Goal: Task Accomplishment & Management: Use online tool/utility

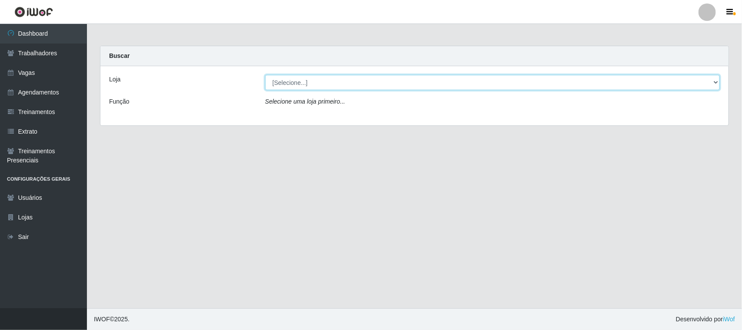
click at [298, 86] on select "[Selecione...] Nordestão - [GEOGRAPHIC_DATA]" at bounding box center [492, 82] width 455 height 15
select select "420"
click at [265, 75] on select "[Selecione...] Nordestão - [GEOGRAPHIC_DATA]" at bounding box center [492, 82] width 455 height 15
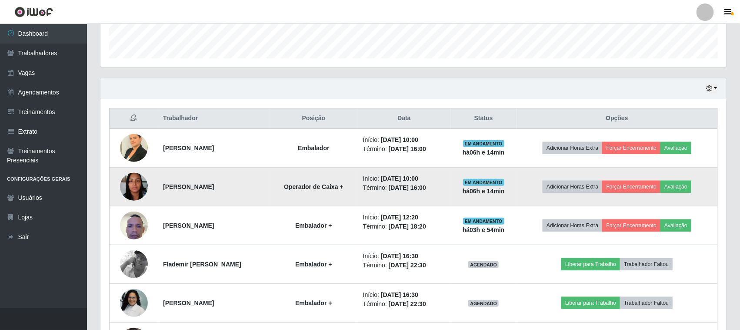
scroll to position [272, 0]
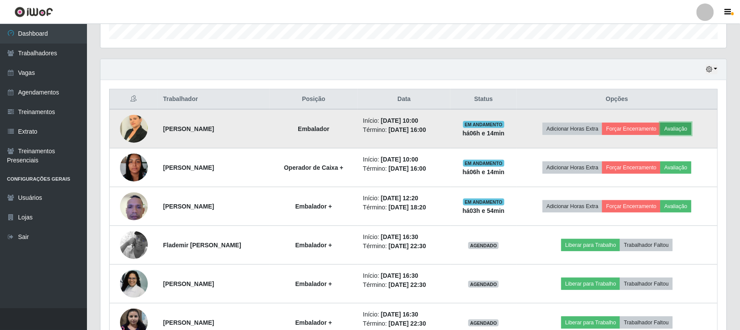
click at [686, 128] on button "Avaliação" at bounding box center [676, 129] width 31 height 12
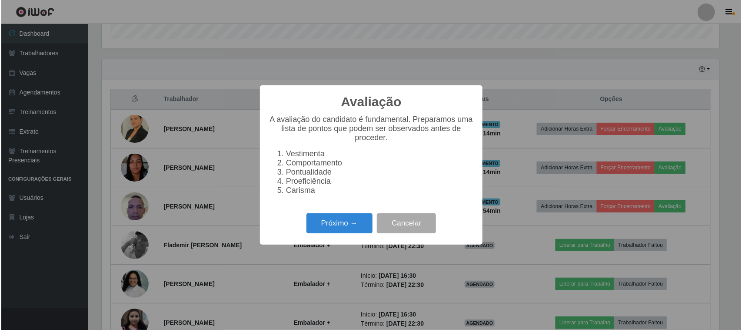
scroll to position [181, 620]
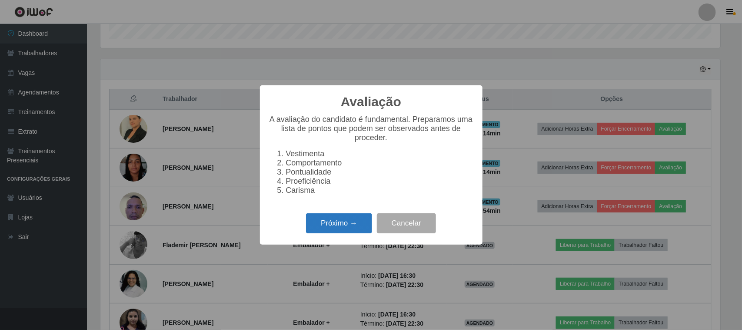
click at [349, 231] on button "Próximo →" at bounding box center [339, 223] width 66 height 20
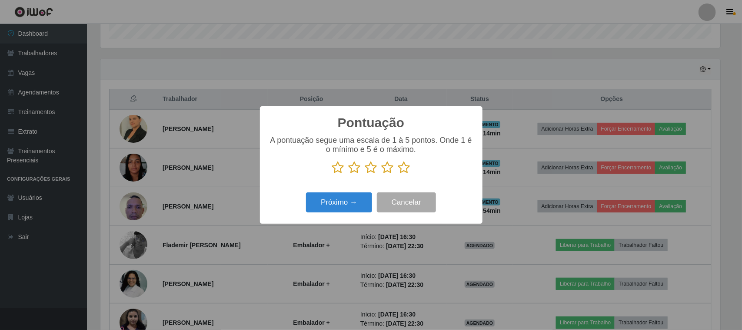
scroll to position [434731, 434290]
click at [404, 166] on icon at bounding box center [404, 167] width 12 height 13
click at [398, 174] on input "radio" at bounding box center [398, 174] width 0 height 0
click at [351, 211] on button "Próximo →" at bounding box center [339, 202] width 66 height 20
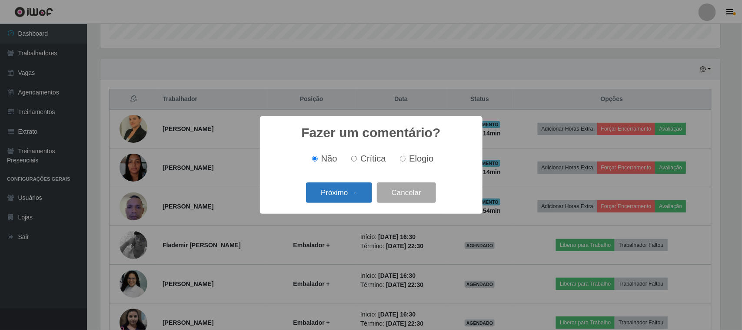
click at [359, 191] on button "Próximo →" at bounding box center [339, 192] width 66 height 20
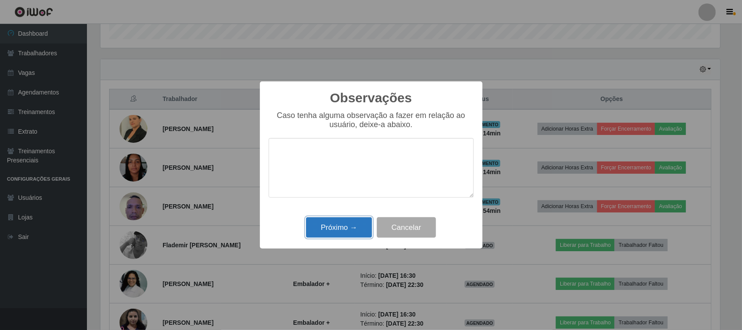
click at [327, 223] on button "Próximo →" at bounding box center [339, 227] width 66 height 20
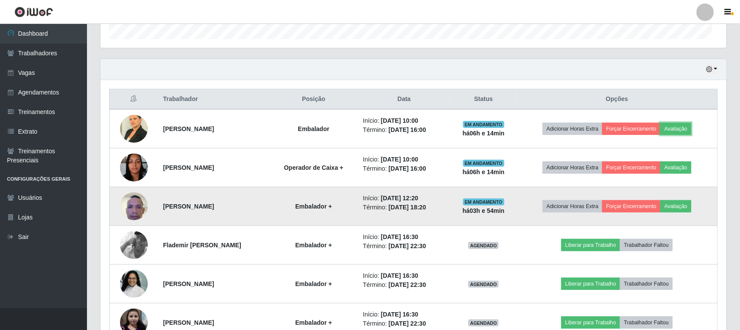
scroll to position [181, 626]
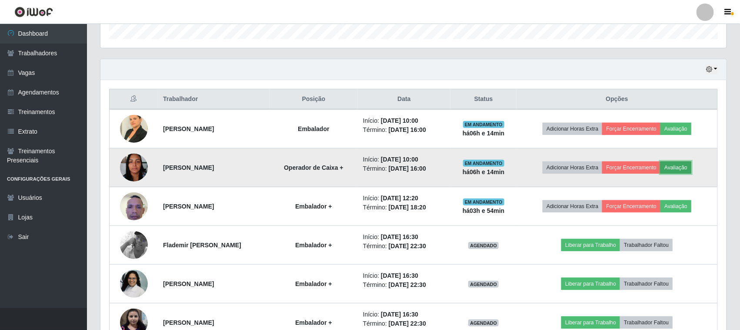
click at [682, 166] on button "Avaliação" at bounding box center [676, 167] width 31 height 12
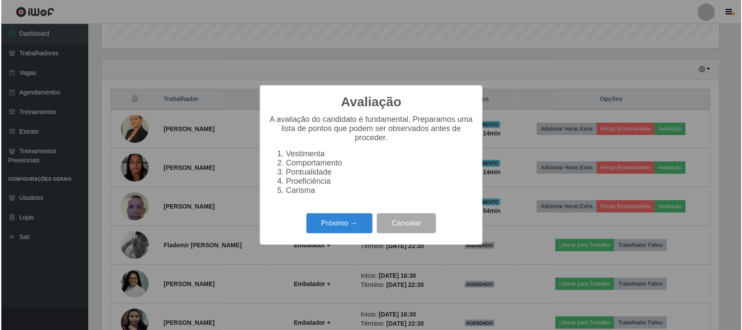
scroll to position [181, 620]
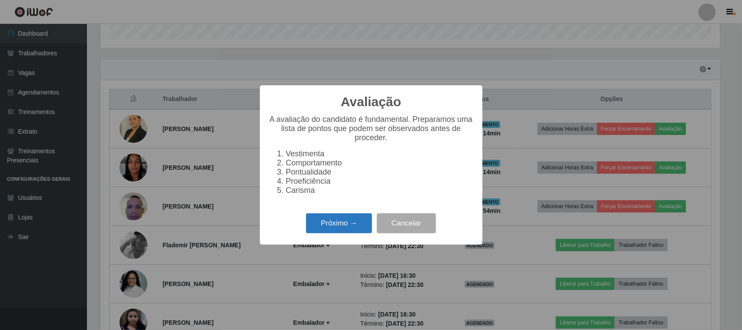
click at [350, 227] on button "Próximo →" at bounding box center [339, 223] width 66 height 20
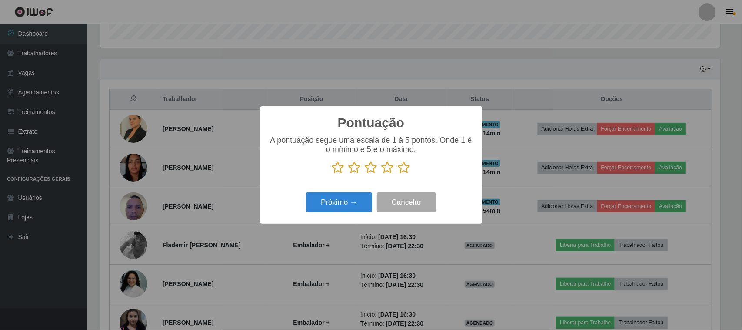
click at [405, 170] on icon at bounding box center [404, 167] width 12 height 13
click at [398, 174] on input "radio" at bounding box center [398, 174] width 0 height 0
click at [350, 203] on button "Próximo →" at bounding box center [339, 202] width 66 height 20
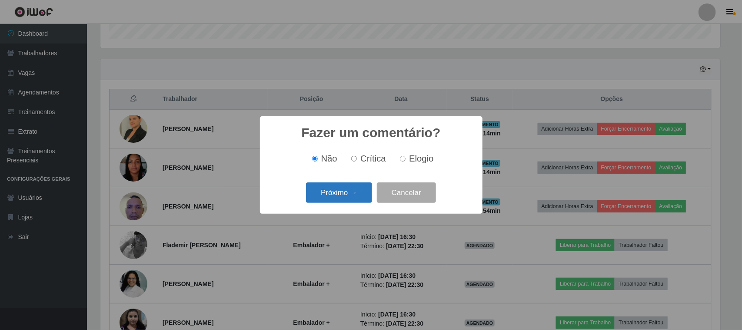
click at [344, 194] on button "Próximo →" at bounding box center [339, 192] width 66 height 20
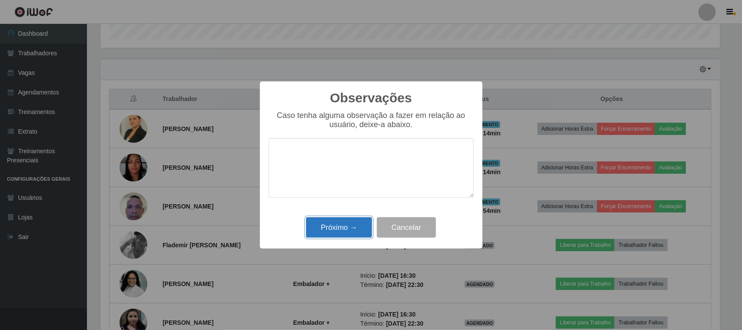
click at [341, 227] on button "Próximo →" at bounding box center [339, 227] width 66 height 20
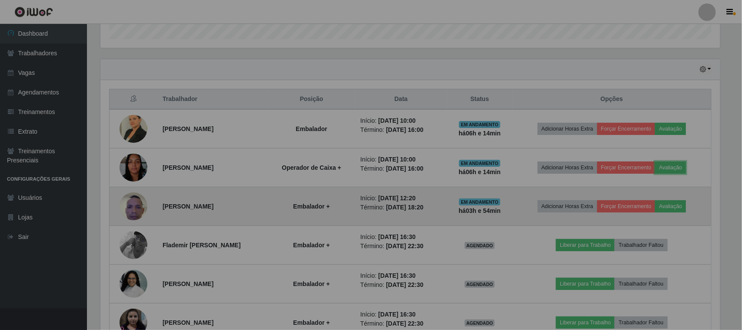
scroll to position [181, 626]
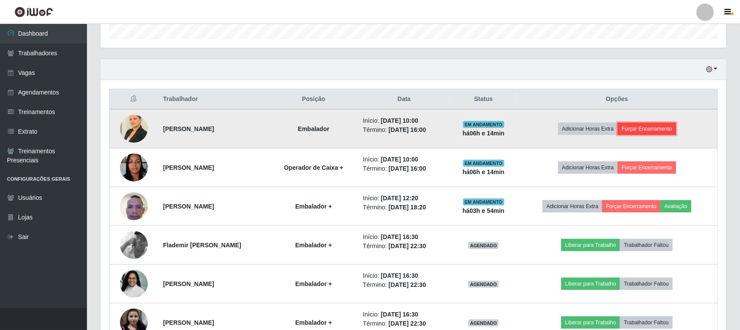
click at [659, 127] on button "Forçar Encerramento" at bounding box center [647, 129] width 58 height 12
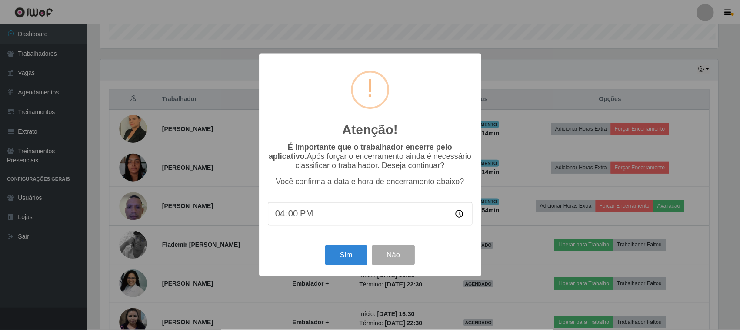
scroll to position [181, 620]
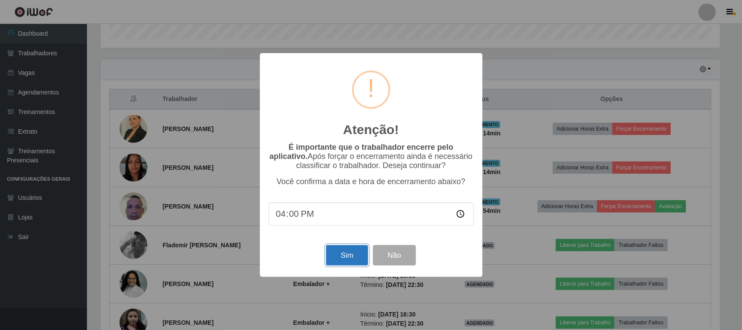
click at [350, 255] on button "Sim" at bounding box center [347, 255] width 42 height 20
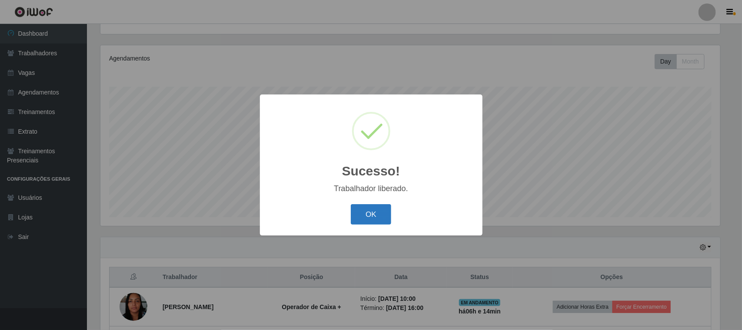
click at [375, 218] on button "OK" at bounding box center [371, 214] width 40 height 20
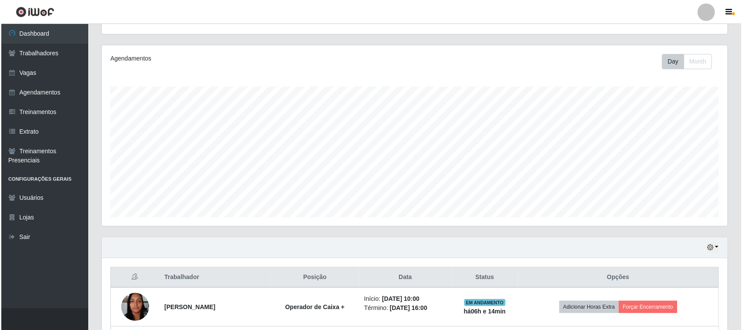
scroll to position [203, 0]
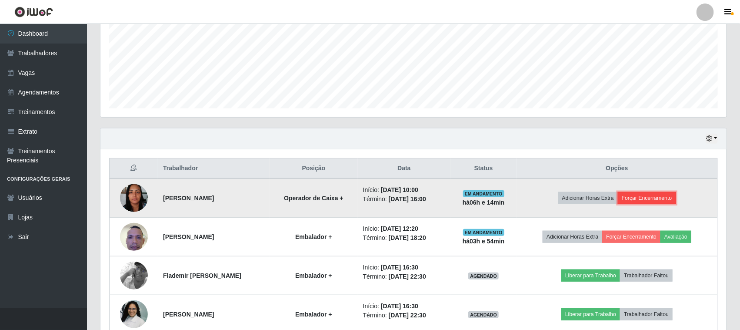
click at [651, 199] on button "Forçar Encerramento" at bounding box center [647, 198] width 58 height 12
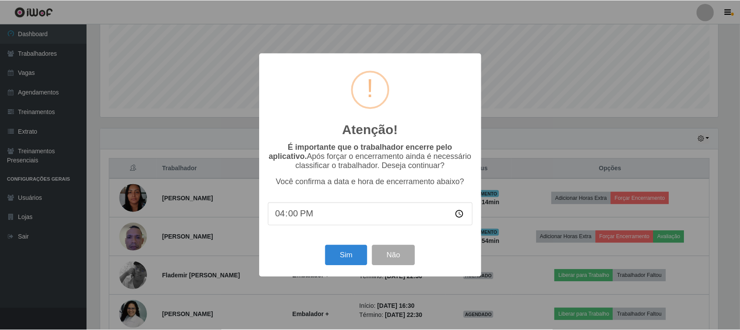
scroll to position [181, 620]
click at [359, 254] on button "Sim" at bounding box center [347, 255] width 42 height 20
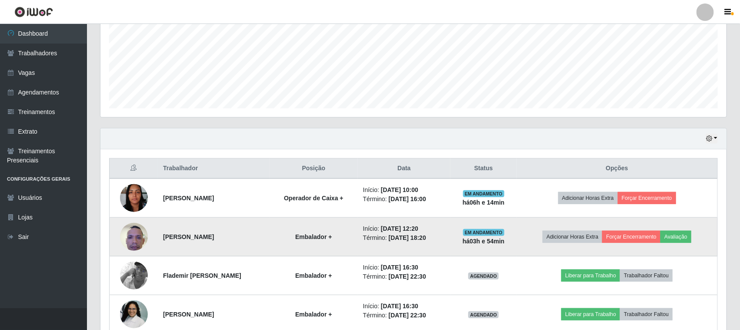
scroll to position [0, 0]
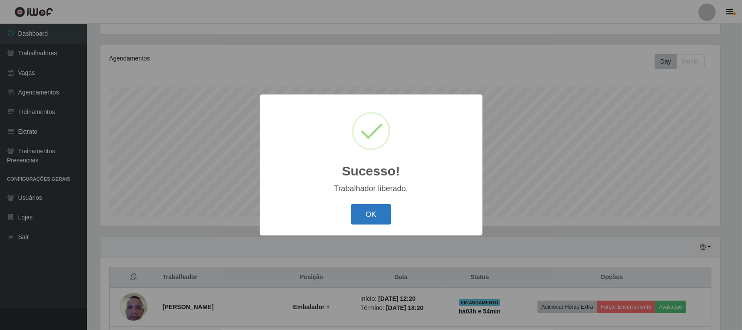
click at [380, 216] on button "OK" at bounding box center [371, 214] width 40 height 20
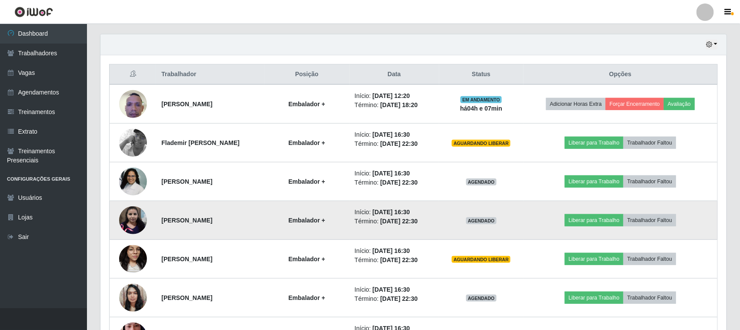
scroll to position [296, 0]
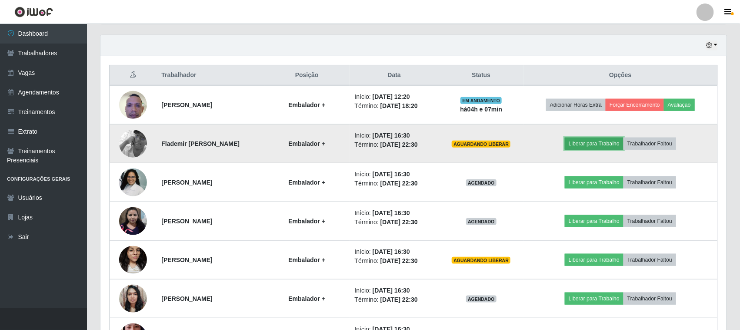
click at [594, 147] on button "Liberar para Trabalho" at bounding box center [594, 143] width 59 height 12
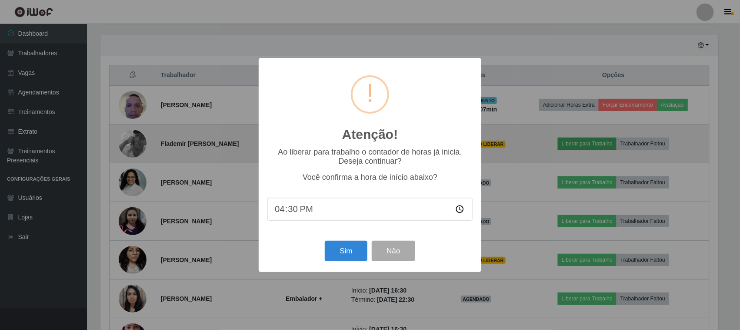
scroll to position [181, 620]
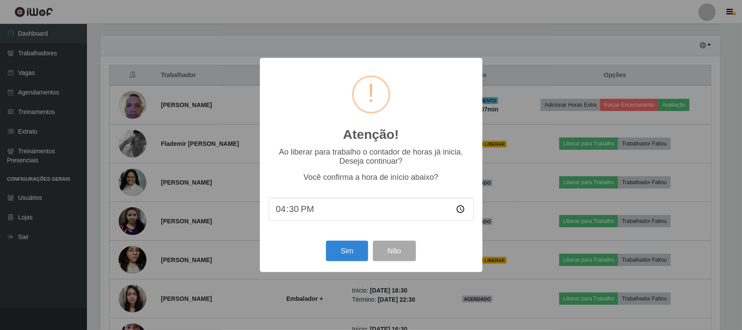
click at [509, 153] on div "Atenção! × Ao liberar para trabalho o contador de horas já inicia. Deseja conti…" at bounding box center [371, 165] width 742 height 330
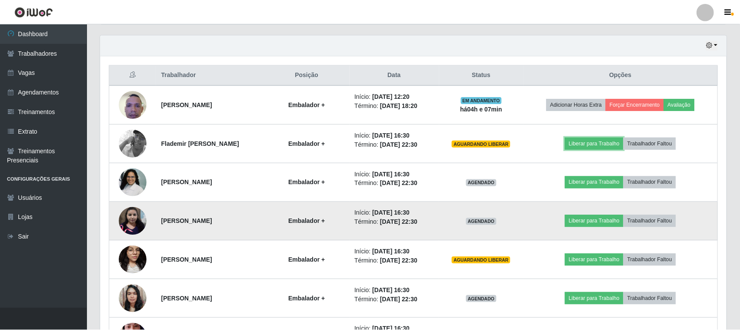
scroll to position [181, 626]
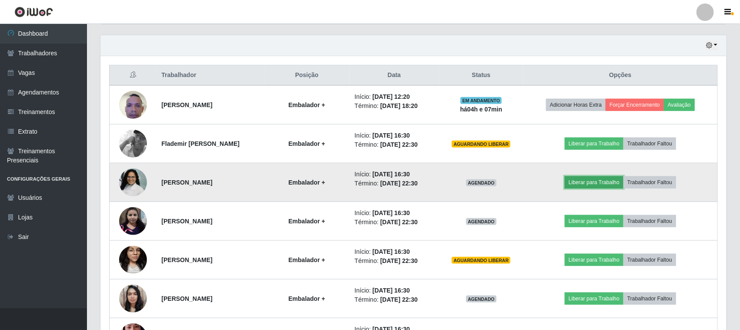
click at [596, 181] on button "Liberar para Trabalho" at bounding box center [594, 182] width 59 height 12
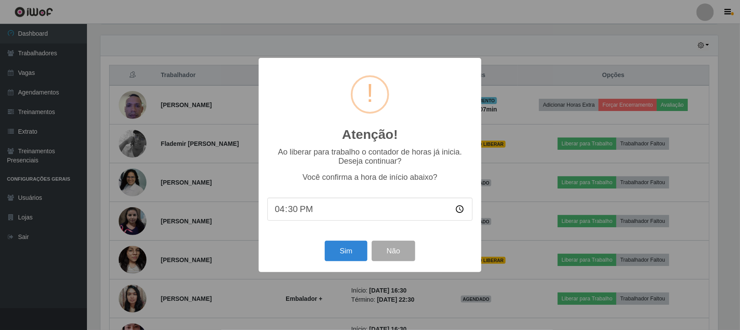
scroll to position [181, 620]
click at [349, 251] on button "Sim" at bounding box center [347, 251] width 42 height 20
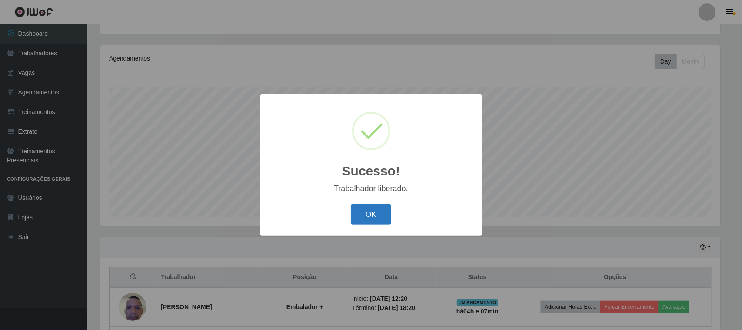
click at [382, 210] on button "OK" at bounding box center [371, 214] width 40 height 20
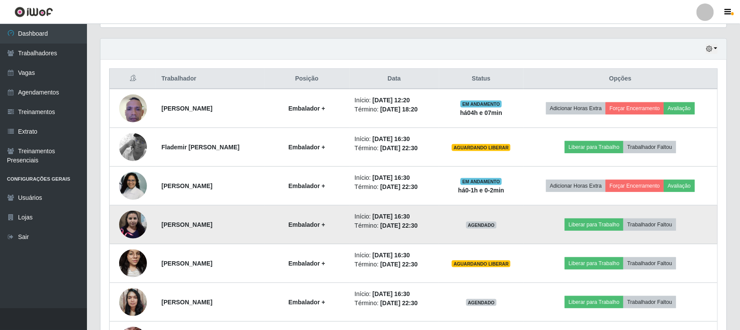
scroll to position [311, 0]
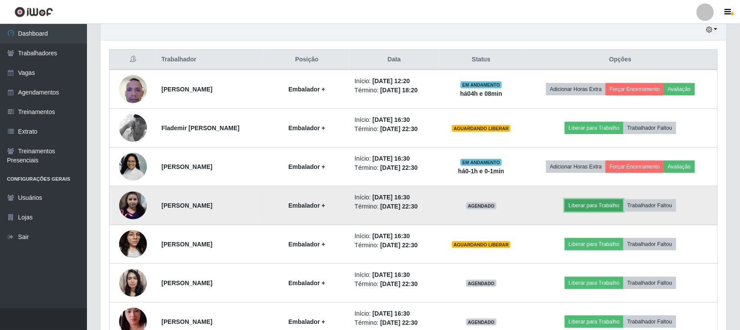
click at [600, 203] on button "Liberar para Trabalho" at bounding box center [594, 205] width 59 height 12
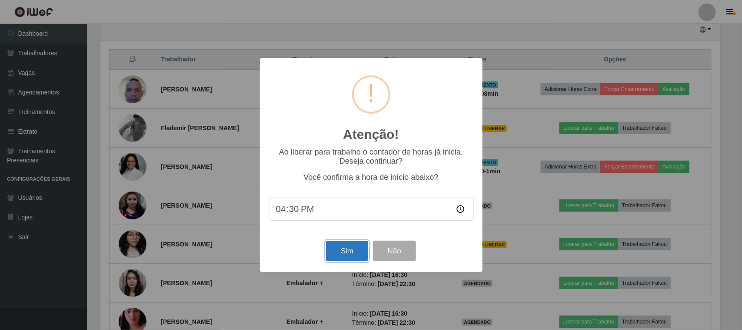
click at [346, 249] on button "Sim" at bounding box center [347, 251] width 42 height 20
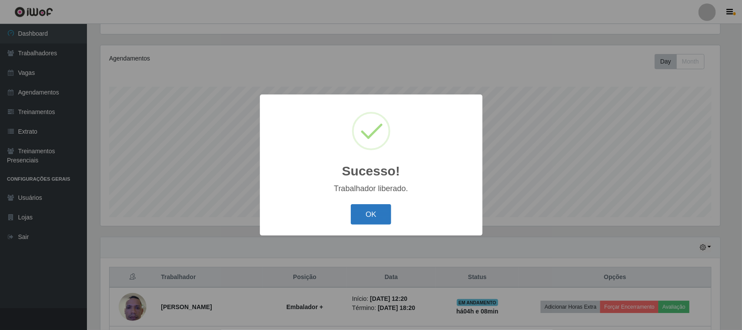
click at [366, 213] on button "OK" at bounding box center [371, 214] width 40 height 20
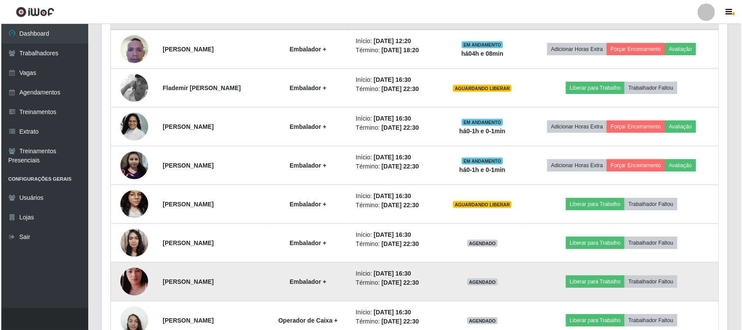
scroll to position [366, 0]
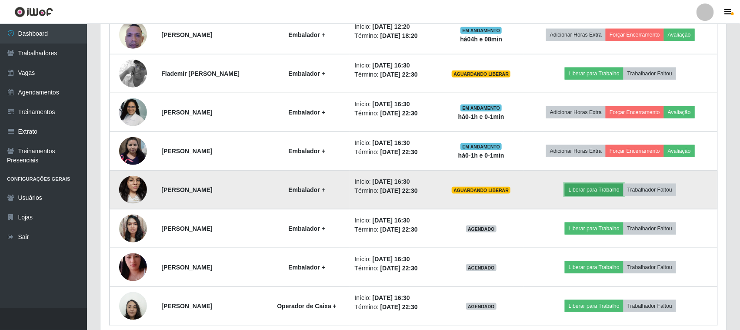
click at [591, 188] on button "Liberar para Trabalho" at bounding box center [594, 190] width 59 height 12
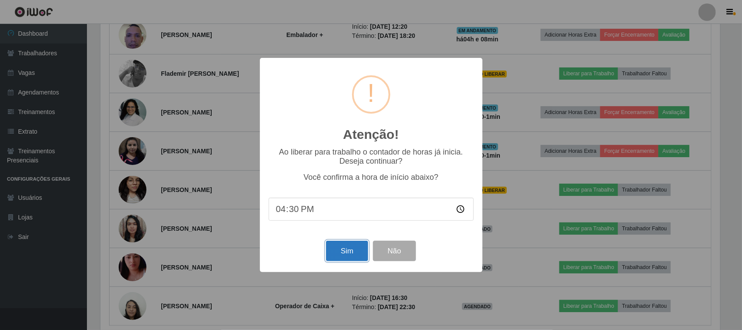
click at [341, 249] on button "Sim" at bounding box center [347, 251] width 42 height 20
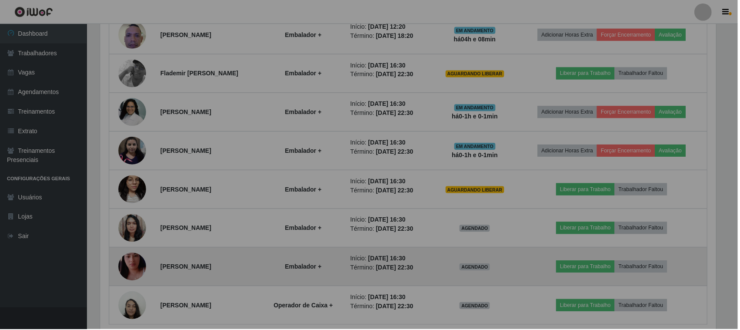
scroll to position [181, 626]
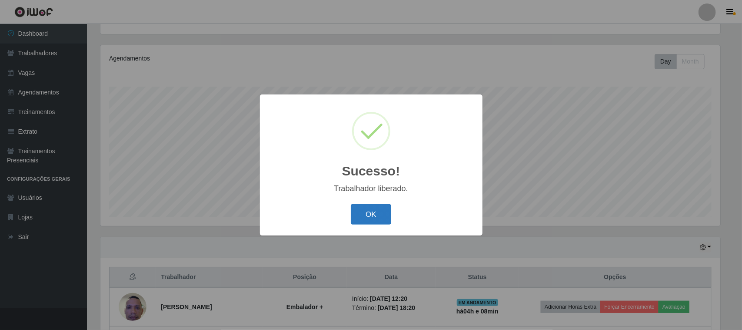
click at [380, 209] on button "OK" at bounding box center [371, 214] width 40 height 20
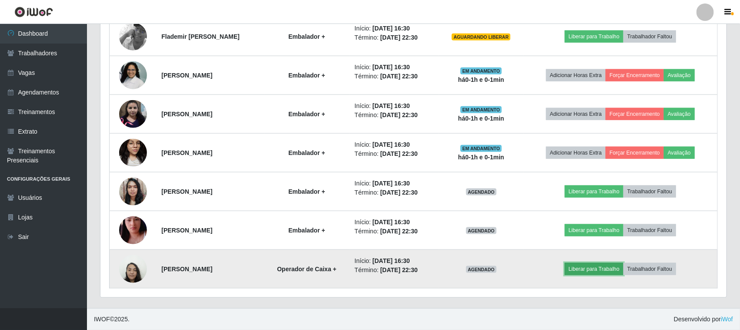
click at [604, 268] on button "Liberar para Trabalho" at bounding box center [594, 269] width 59 height 12
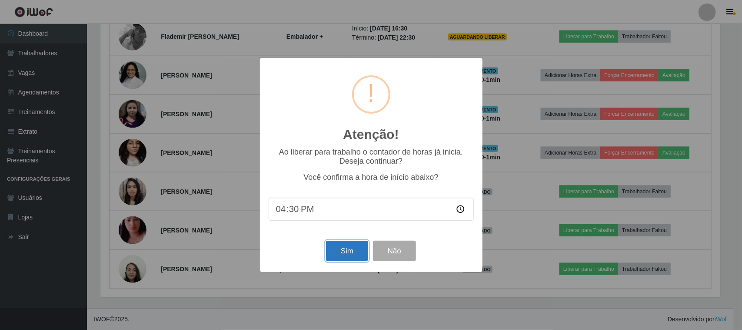
click at [341, 252] on button "Sim" at bounding box center [347, 251] width 42 height 20
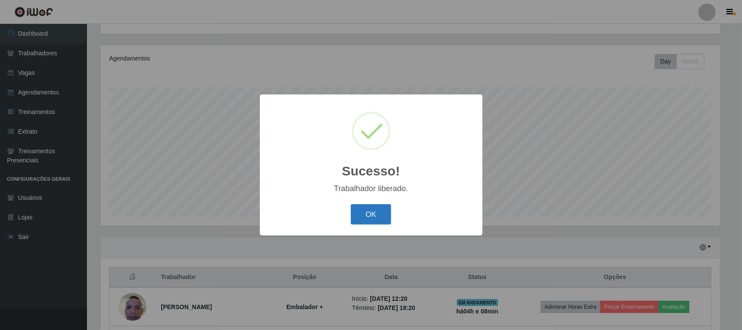
click at [383, 205] on button "OK" at bounding box center [371, 214] width 40 height 20
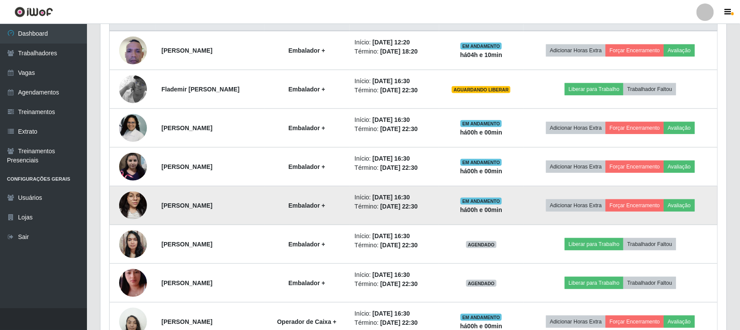
scroll to position [404, 0]
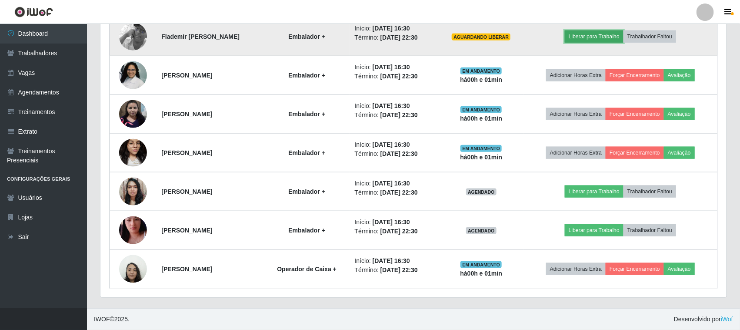
click at [589, 34] on button "Liberar para Trabalho" at bounding box center [594, 36] width 59 height 12
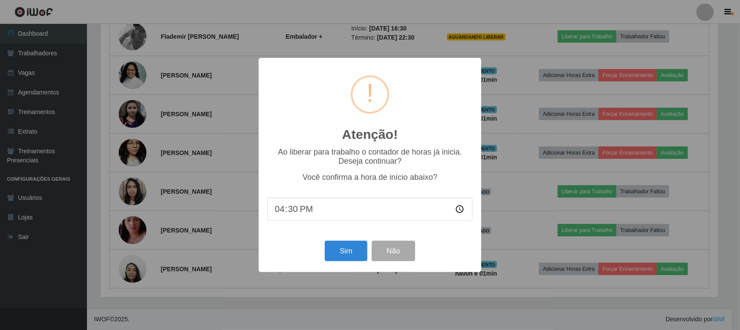
scroll to position [181, 620]
click at [354, 254] on button "Sim" at bounding box center [347, 251] width 42 height 20
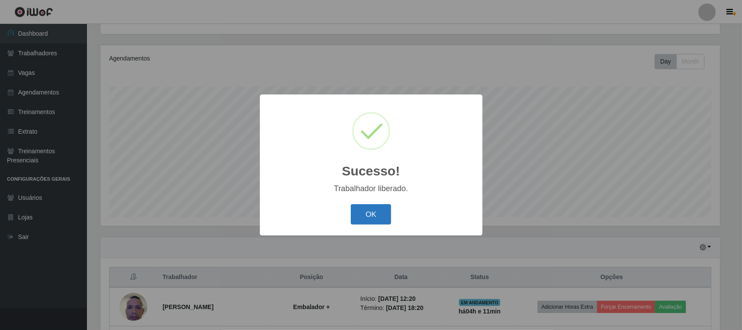
click at [362, 210] on button "OK" at bounding box center [371, 214] width 40 height 20
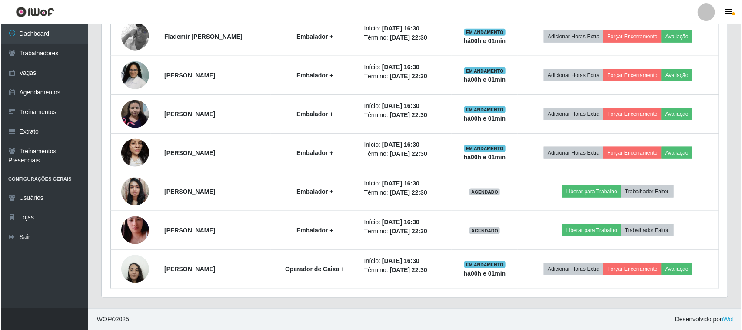
scroll to position [404, 0]
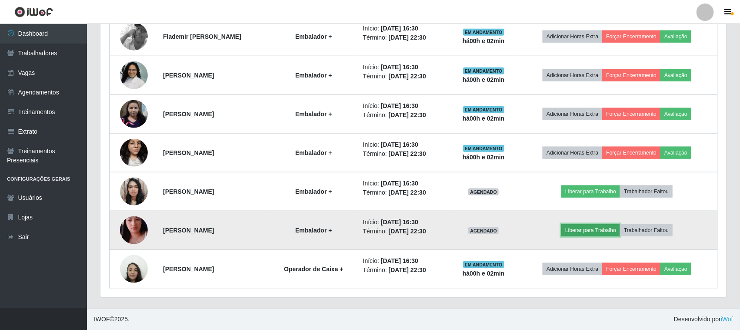
click at [585, 229] on button "Liberar para Trabalho" at bounding box center [590, 230] width 59 height 12
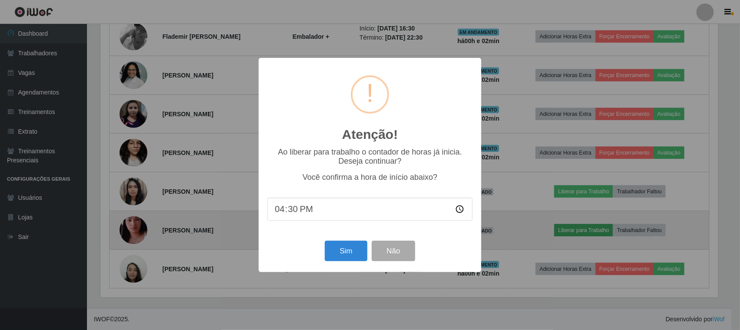
scroll to position [181, 620]
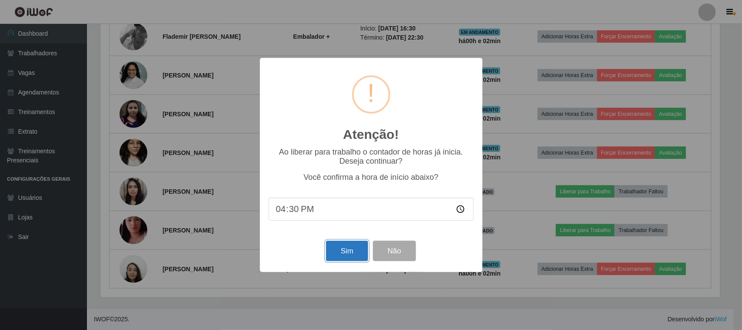
click at [348, 253] on button "Sim" at bounding box center [347, 251] width 42 height 20
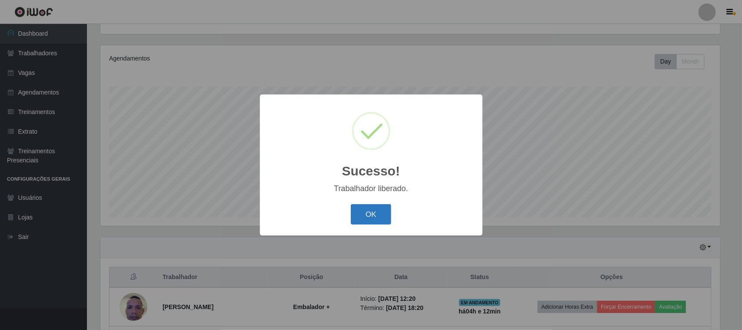
click at [363, 212] on button "OK" at bounding box center [371, 214] width 40 height 20
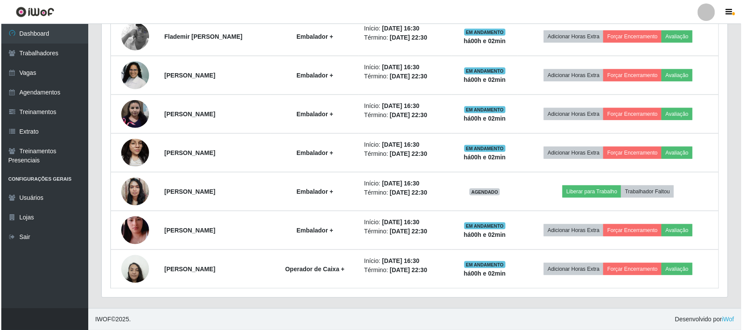
scroll to position [404, 0]
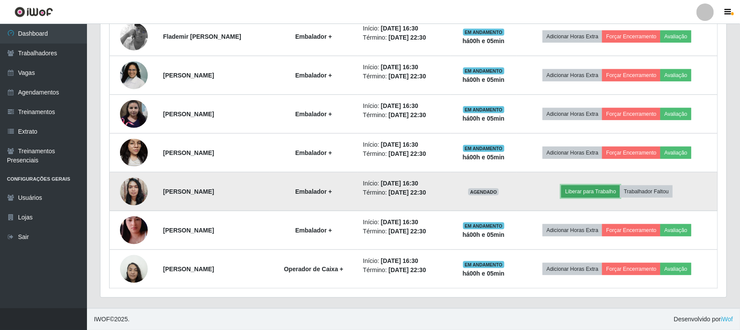
click at [596, 190] on button "Liberar para Trabalho" at bounding box center [590, 191] width 59 height 12
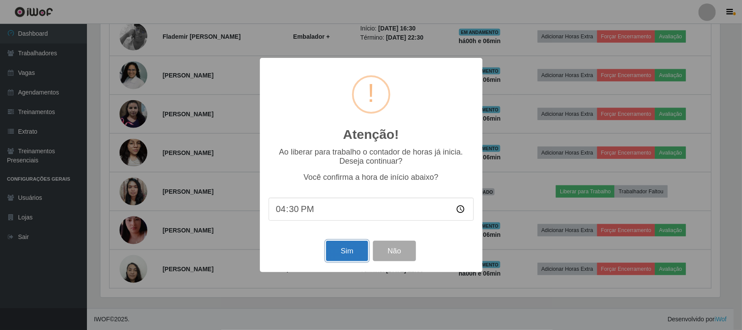
click at [348, 254] on button "Sim" at bounding box center [347, 251] width 42 height 20
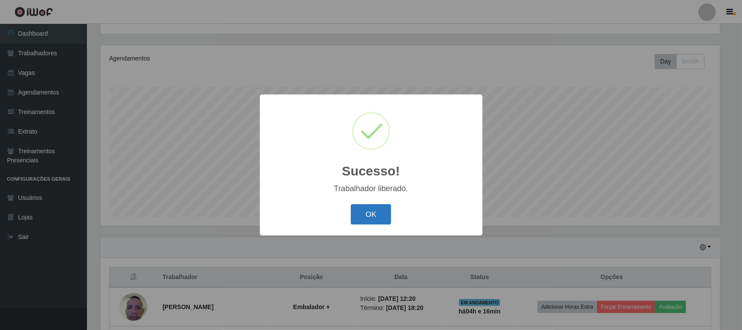
click at [362, 213] on button "OK" at bounding box center [371, 214] width 40 height 20
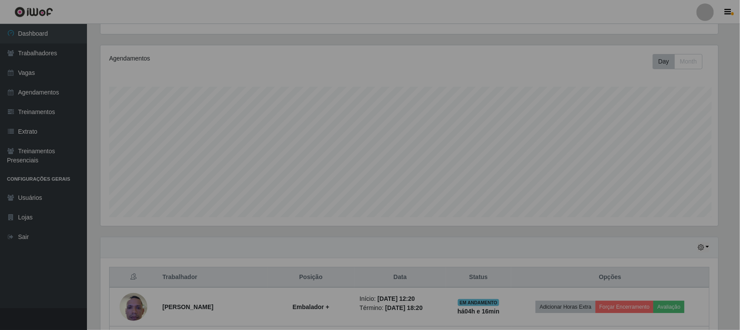
scroll to position [181, 626]
